Goal: Information Seeking & Learning: Learn about a topic

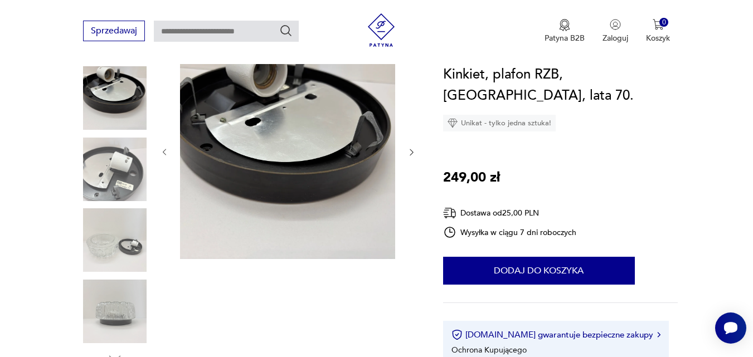
scroll to position [111, 0]
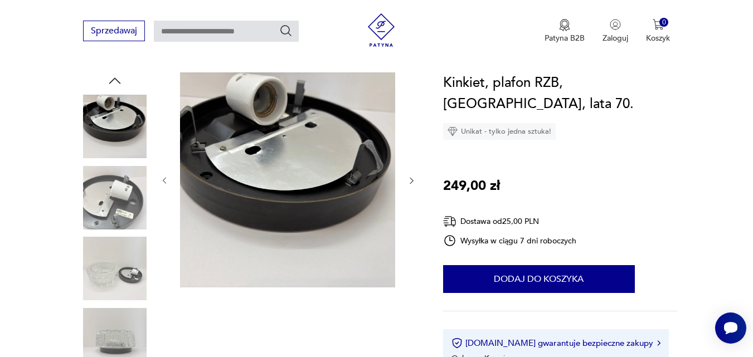
click at [104, 281] on img at bounding box center [115, 269] width 64 height 64
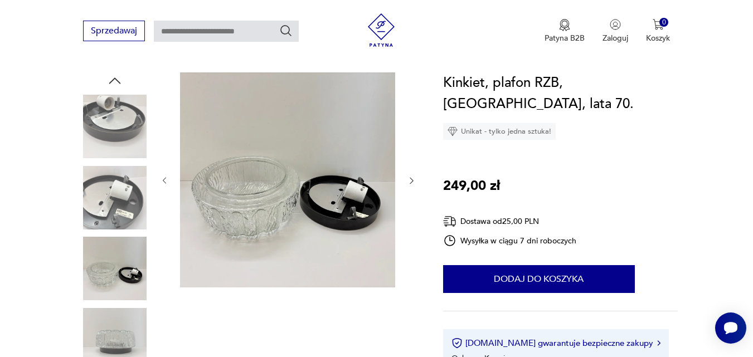
click at [103, 334] on img at bounding box center [115, 340] width 64 height 64
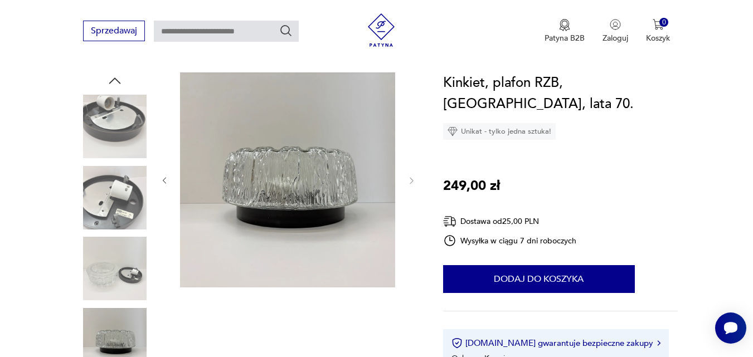
click at [118, 283] on img at bounding box center [115, 269] width 64 height 64
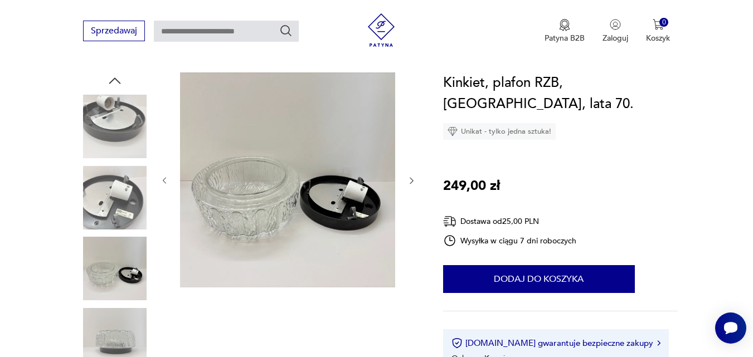
click at [96, 344] on img at bounding box center [115, 340] width 64 height 64
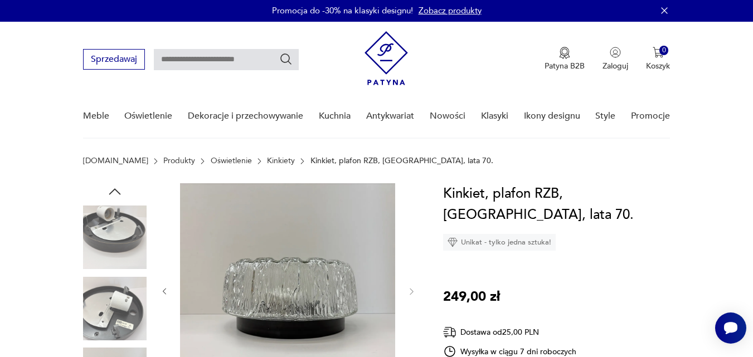
scroll to position [0, 0]
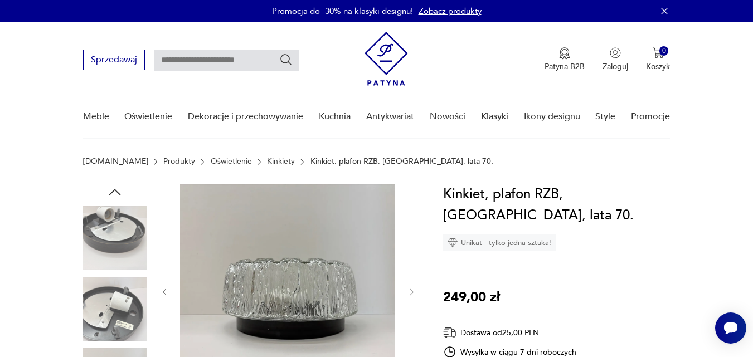
click at [119, 192] on icon "button" at bounding box center [114, 192] width 17 height 17
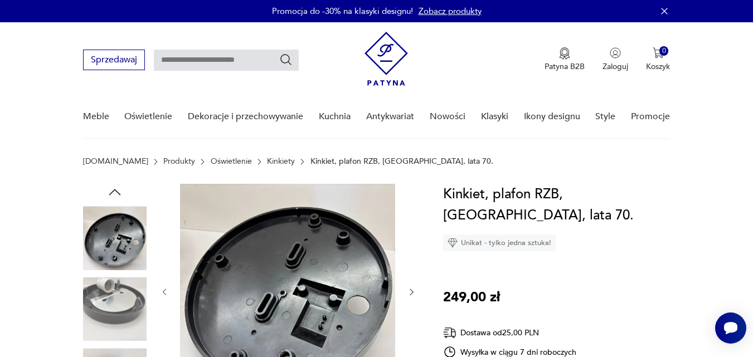
click at [119, 192] on icon "button" at bounding box center [114, 192] width 17 height 17
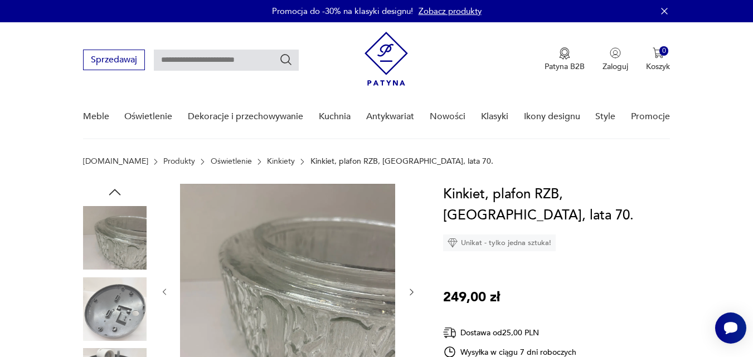
click at [119, 192] on icon "button" at bounding box center [114, 192] width 17 height 17
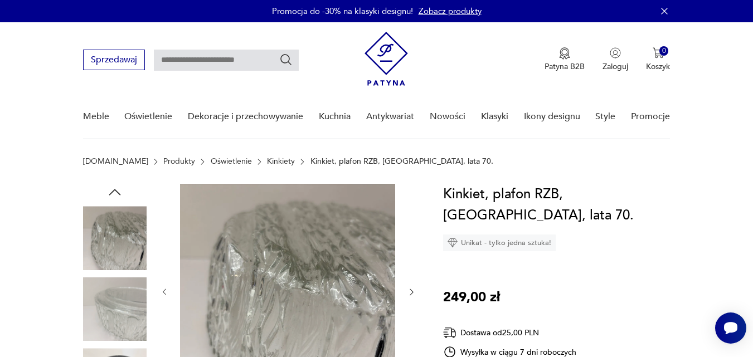
click at [109, 228] on img at bounding box center [115, 238] width 64 height 64
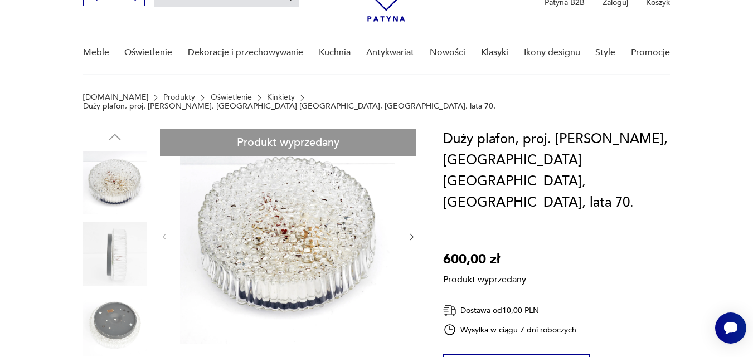
scroll to position [0, 0]
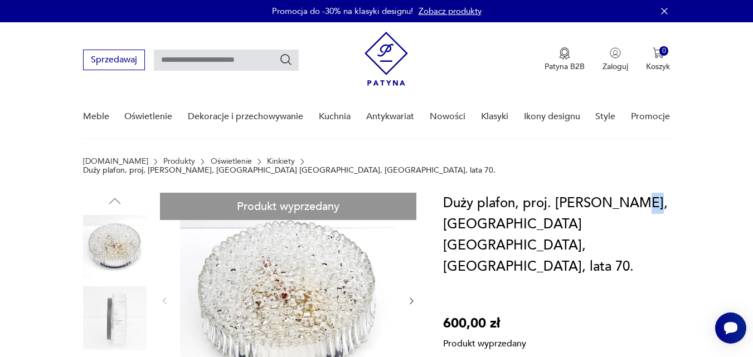
drag, startPoint x: 612, startPoint y: 197, endPoint x: 627, endPoint y: 197, distance: 15.6
click at [627, 197] on h1 "Duży plafon, proj. H. Tynell, RZB Bamberg, Niemcy, lata 70." at bounding box center [560, 235] width 235 height 85
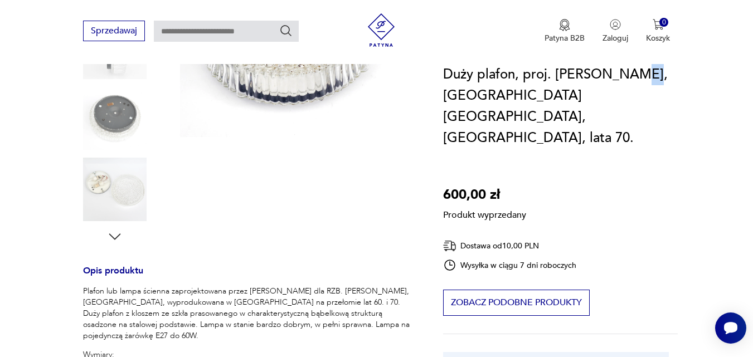
scroll to position [334, 0]
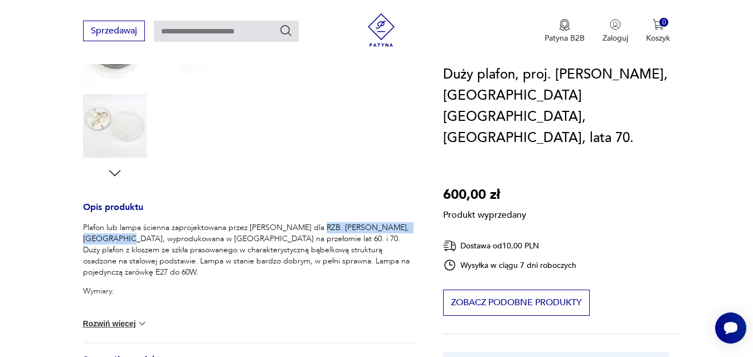
drag, startPoint x: 310, startPoint y: 218, endPoint x: 115, endPoint y: 230, distance: 195.3
click at [115, 230] on p "Plafon lub lampa ścienna zaprojektowana przez Helenę Tynell dla RZB. Rudolf Zim…" at bounding box center [249, 250] width 333 height 56
copy p "RZB. Rudolf Zimmermann, Bamberg"
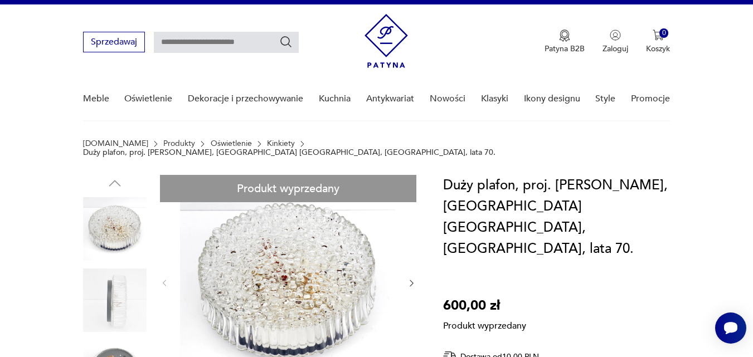
scroll to position [0, 0]
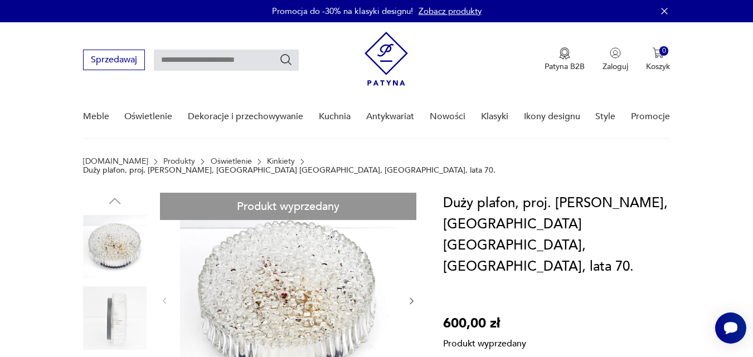
click at [267, 164] on link "Kinkiety" at bounding box center [281, 161] width 28 height 9
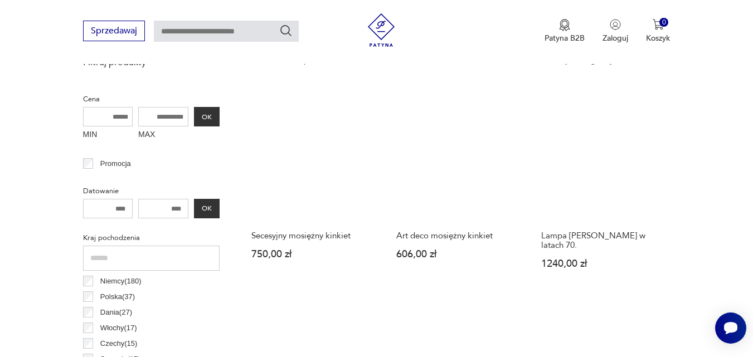
scroll to position [406, 0]
